Goal: Task Accomplishment & Management: Manage account settings

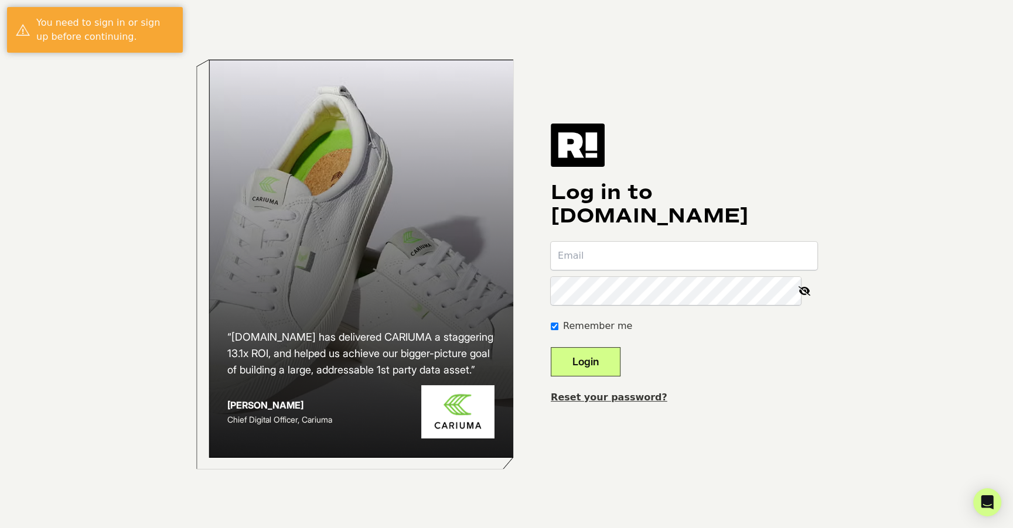
click at [718, 256] on input "email" at bounding box center [684, 256] width 267 height 28
type input "[EMAIL_ADDRESS][DOMAIN_NAME]"
click at [551, 347] on button "Login" at bounding box center [586, 361] width 70 height 29
type input "[EMAIL_ADDRESS][DOMAIN_NAME]"
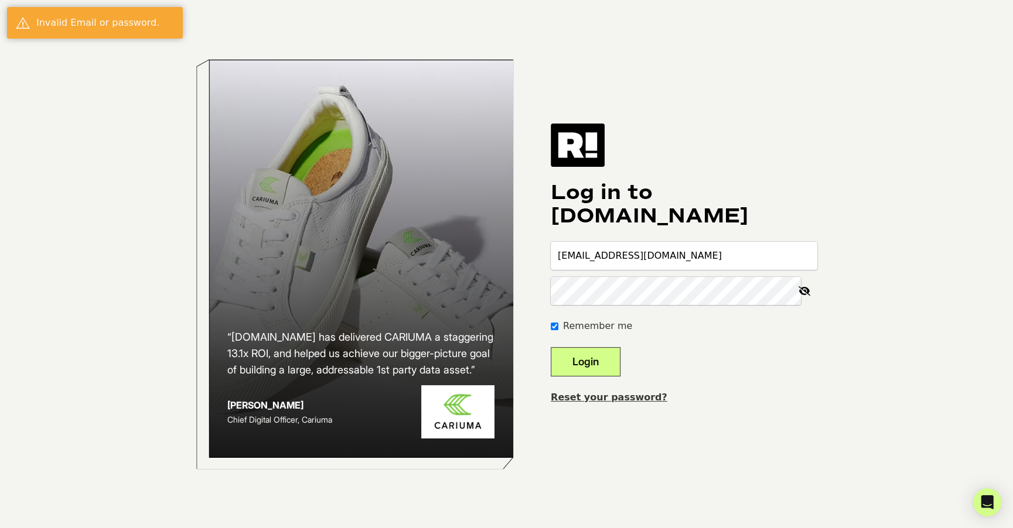
click at [802, 297] on icon at bounding box center [804, 291] width 26 height 28
click at [551, 347] on button "Login" at bounding box center [586, 361] width 70 height 29
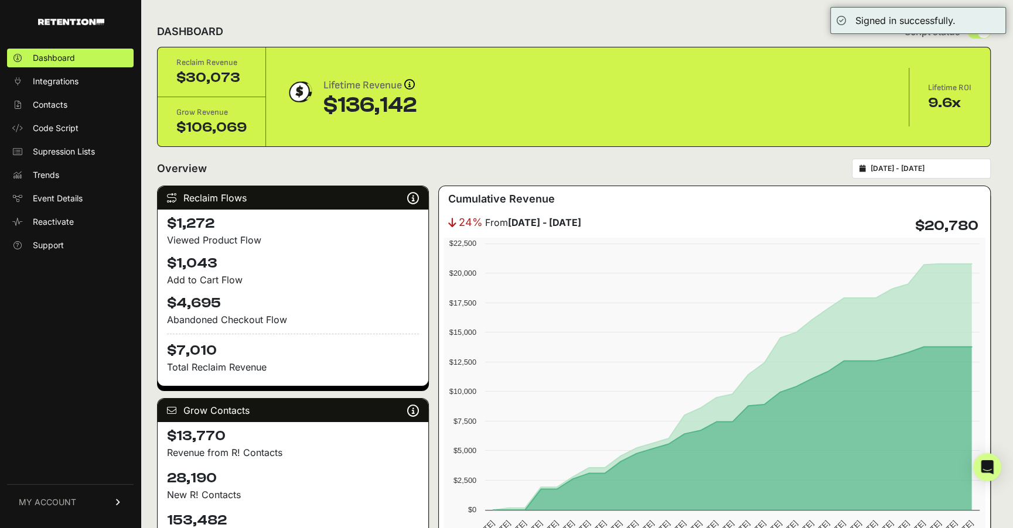
click at [46, 508] on link "MY ACCOUNT" at bounding box center [70, 502] width 127 height 36
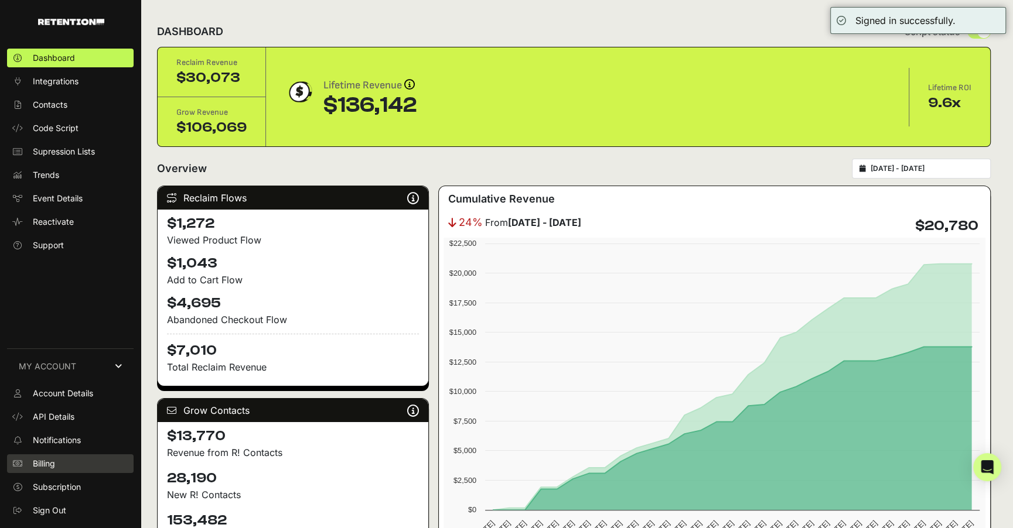
click at [58, 463] on link "Billing" at bounding box center [70, 464] width 127 height 19
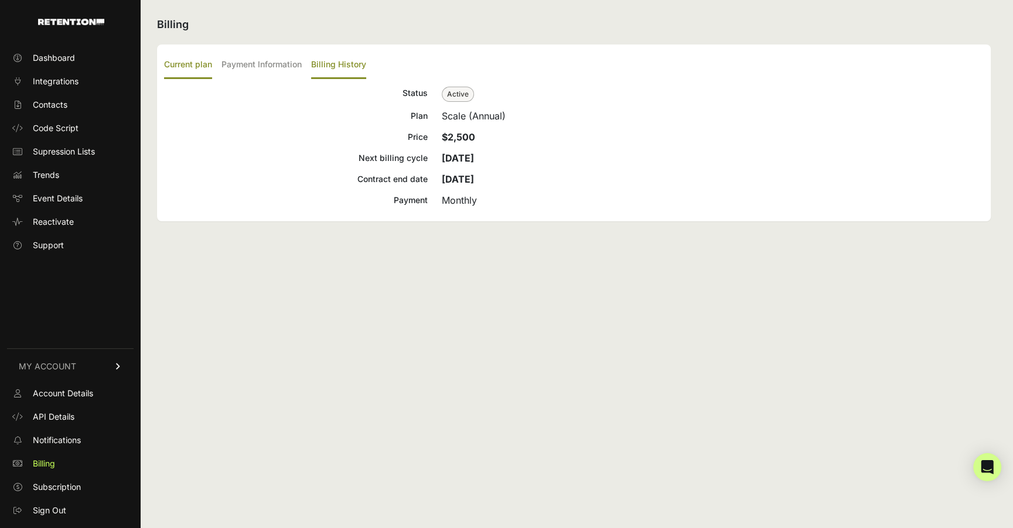
click at [340, 75] on label "Billing History" at bounding box center [338, 66] width 55 height 28
click at [0, 0] on input "Billing History" at bounding box center [0, 0] width 0 height 0
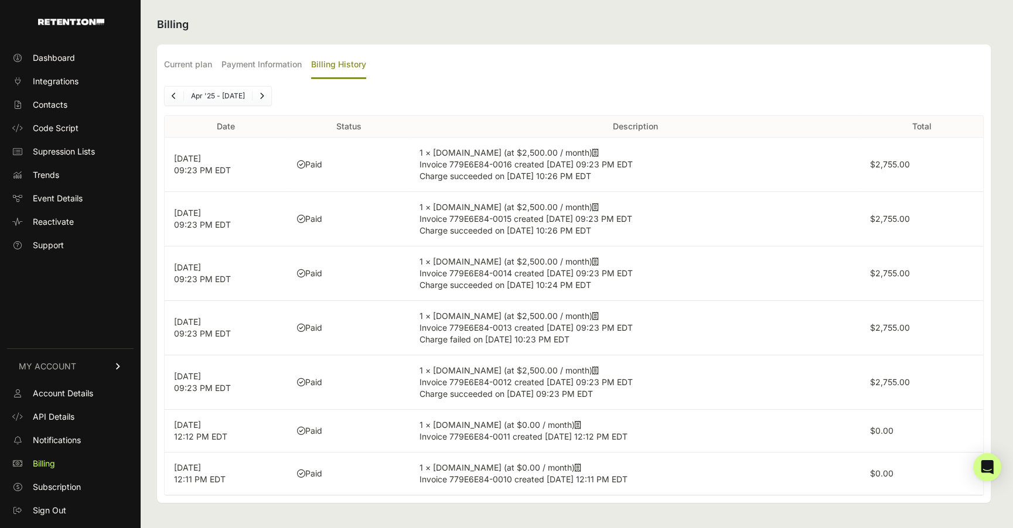
click at [592, 153] on icon at bounding box center [595, 153] width 6 height 8
